Goal: Task Accomplishment & Management: Use online tool/utility

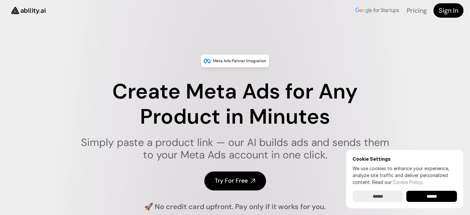
click at [414, 16] on p "Pricing" at bounding box center [417, 10] width 20 height 13
click at [414, 12] on link "Pricing" at bounding box center [417, 10] width 20 height 8
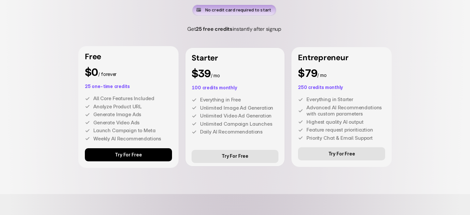
scroll to position [1803, 0]
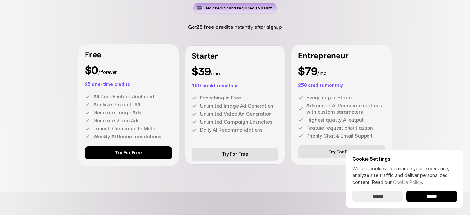
click at [432, 194] on input "******" at bounding box center [432, 195] width 51 height 11
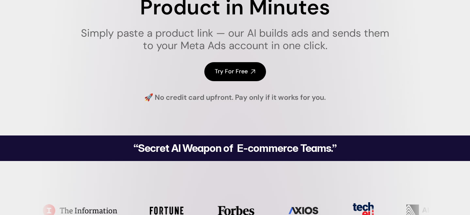
scroll to position [121, 0]
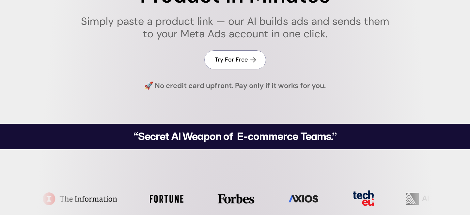
click at [252, 59] on icon at bounding box center [253, 60] width 8 height 8
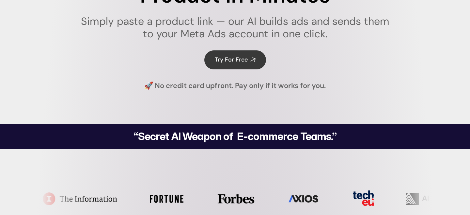
scroll to position [0, 0]
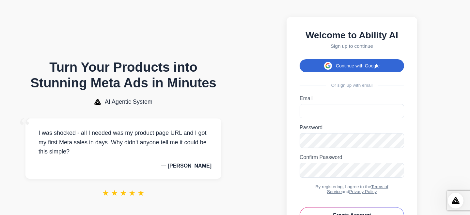
click at [364, 65] on button "Continue with Google" at bounding box center [352, 65] width 105 height 13
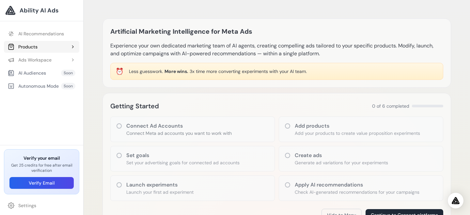
click at [33, 49] on div "Products" at bounding box center [23, 46] width 30 height 7
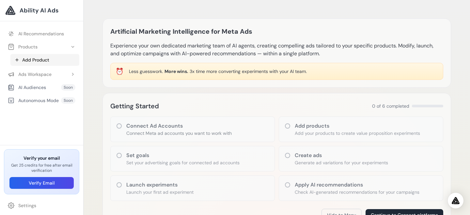
click at [33, 63] on link "Add Product" at bounding box center [44, 60] width 69 height 12
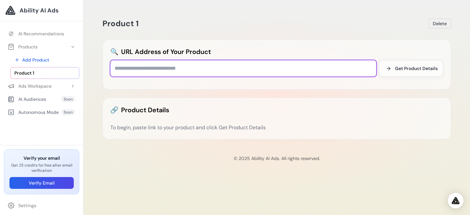
click at [173, 73] on input "text" at bounding box center [243, 68] width 266 height 16
paste input "**********"
type input "**********"
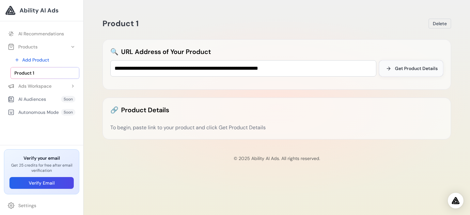
click at [411, 67] on span "Get Product Details" at bounding box center [416, 68] width 43 height 7
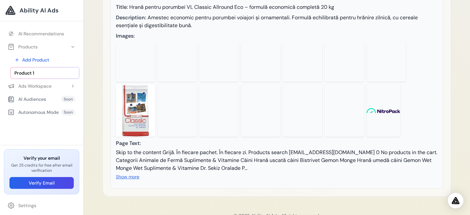
scroll to position [148, 0]
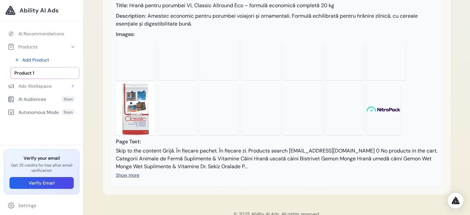
click at [128, 178] on button "Show more" at bounding box center [128, 175] width 24 height 7
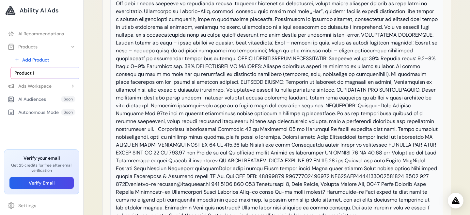
scroll to position [464, 0]
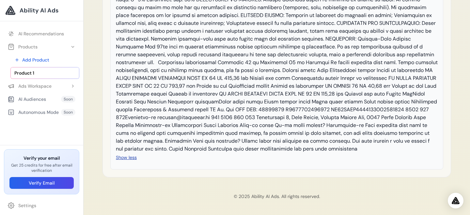
click at [132, 156] on button "Show less" at bounding box center [126, 157] width 21 height 7
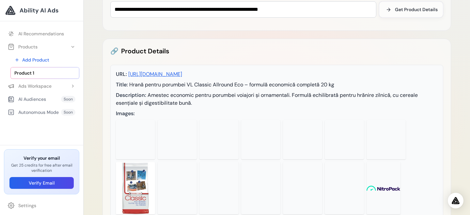
scroll to position [0, 0]
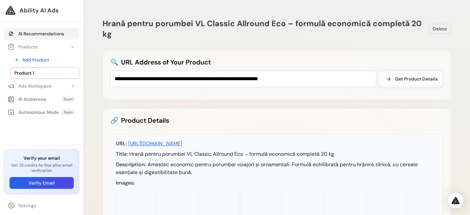
click at [57, 33] on link "AI Recommendations" at bounding box center [41, 34] width 75 height 12
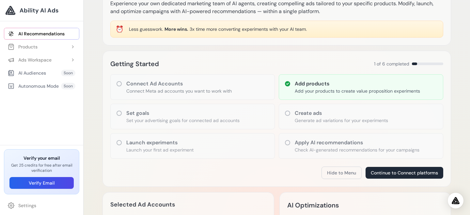
scroll to position [42, 0]
click at [313, 116] on h3 "Create ads" at bounding box center [341, 113] width 93 height 8
